Goal: Transaction & Acquisition: Purchase product/service

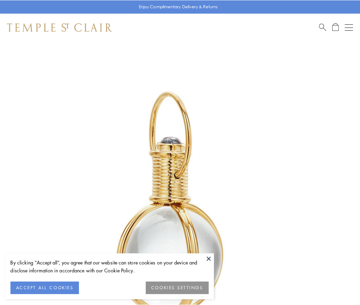
scroll to position [179, 0]
